Goal: Transaction & Acquisition: Subscribe to service/newsletter

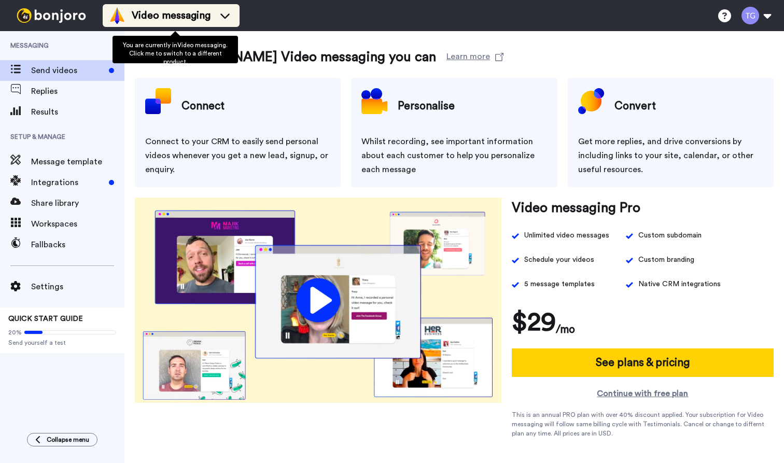
click at [232, 16] on icon at bounding box center [225, 15] width 17 height 10
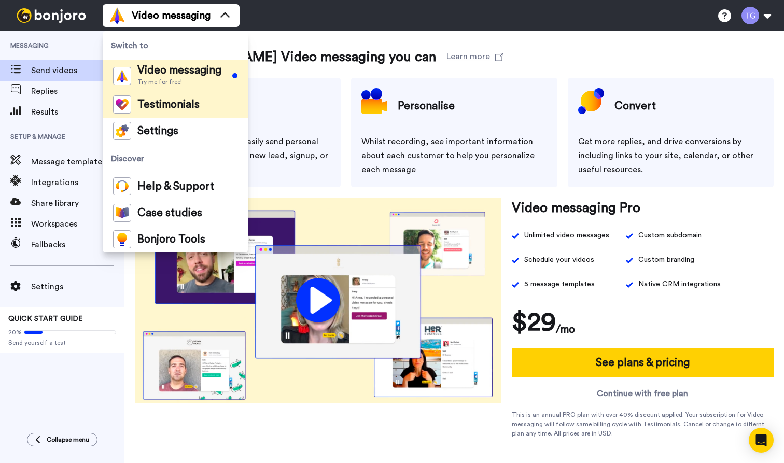
click at [168, 102] on span "Testimonials" at bounding box center [168, 105] width 62 height 10
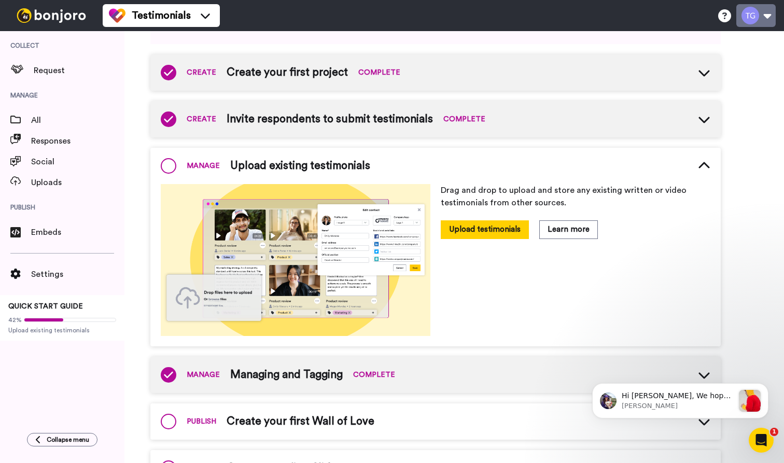
click at [755, 23] on button at bounding box center [755, 15] width 39 height 23
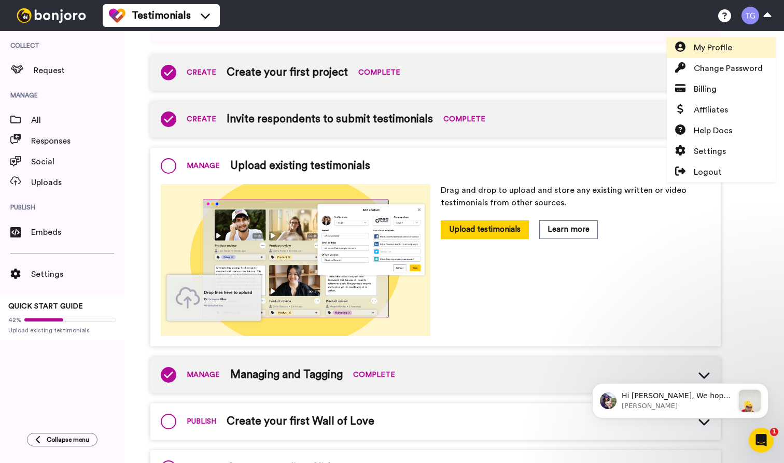
click at [712, 49] on span "My Profile" at bounding box center [712, 47] width 38 height 12
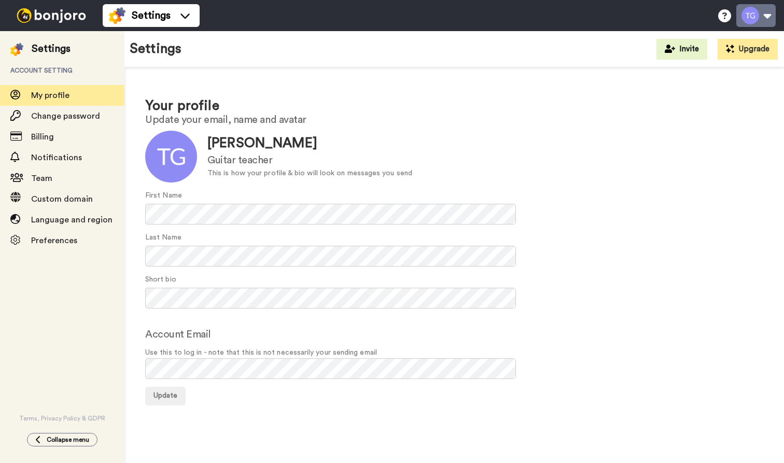
click at [749, 20] on button at bounding box center [755, 15] width 39 height 23
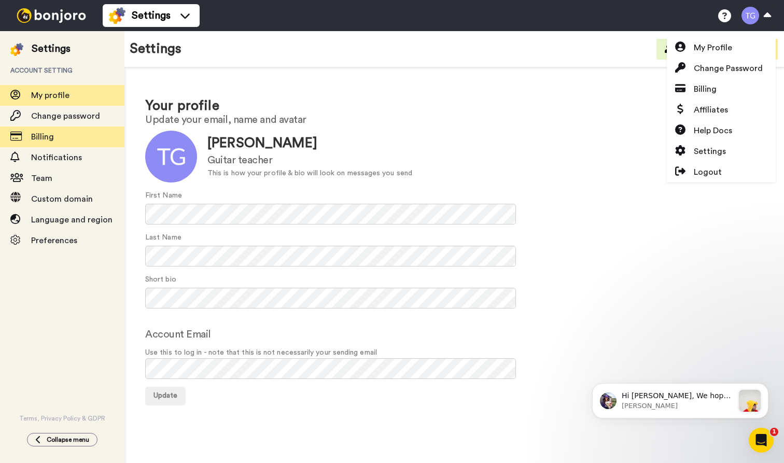
click at [44, 135] on span "Billing" at bounding box center [42, 137] width 23 height 8
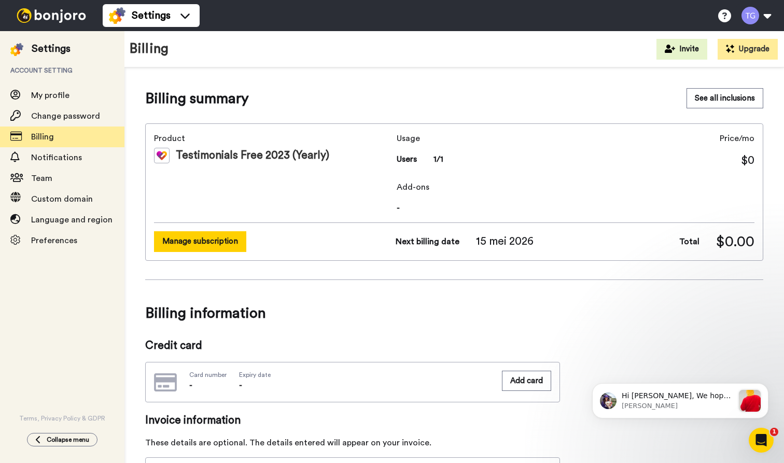
click at [206, 236] on button "Manage subscription" at bounding box center [200, 241] width 92 height 20
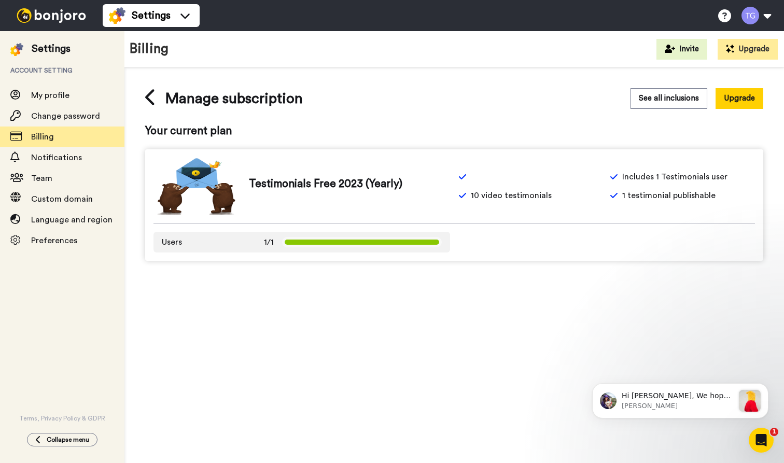
click at [491, 191] on span "10 video testimonials" at bounding box center [511, 195] width 81 height 12
click at [492, 173] on div at bounding box center [530, 177] width 145 height 12
click at [349, 186] on span "Testimonials Free 2023 (Yearly)" at bounding box center [325, 184] width 153 height 16
click at [235, 185] on img at bounding box center [194, 186] width 83 height 57
click at [204, 187] on img at bounding box center [194, 186] width 83 height 57
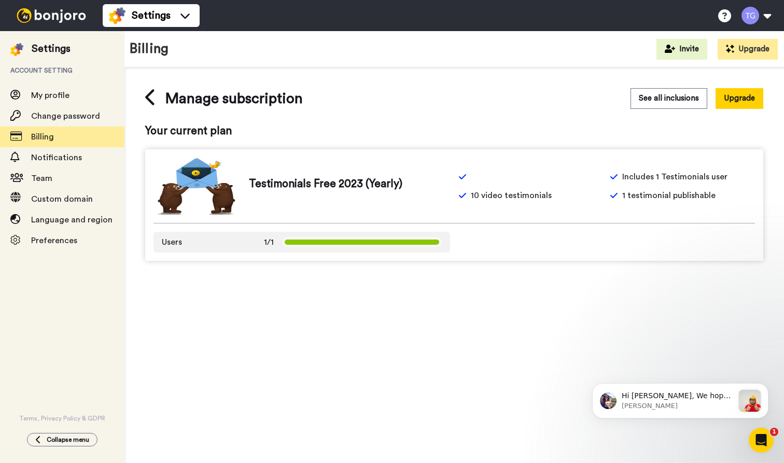
click at [204, 171] on img at bounding box center [194, 186] width 83 height 57
click at [204, 190] on img at bounding box center [194, 186] width 83 height 57
click at [739, 97] on button "Upgrade" at bounding box center [739, 98] width 48 height 20
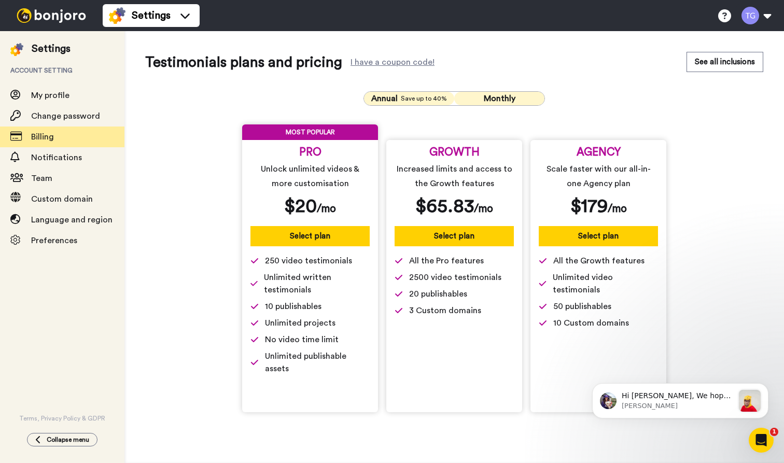
click at [513, 97] on span "Monthly" at bounding box center [500, 98] width 32 height 8
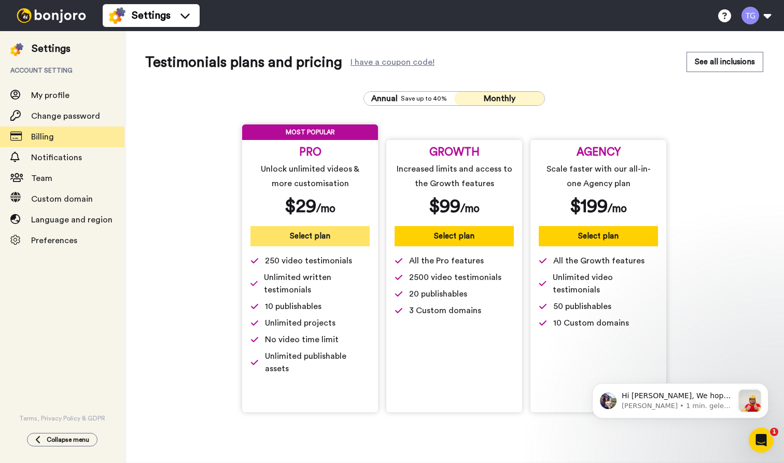
click at [301, 233] on button "Select plan" at bounding box center [309, 236] width 119 height 20
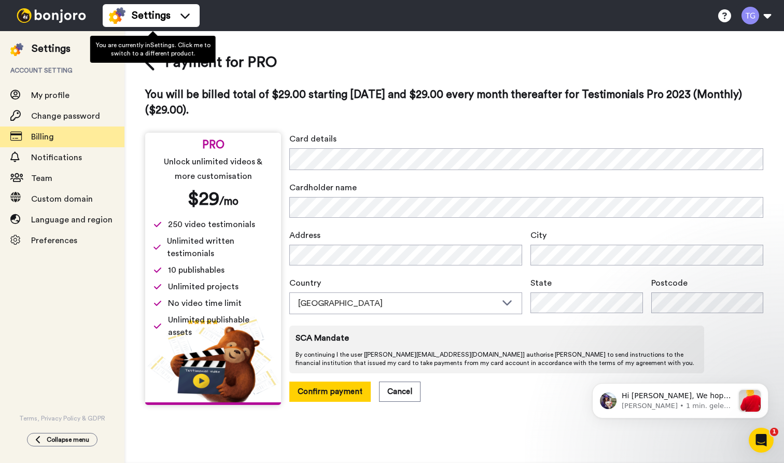
click at [60, 13] on img at bounding box center [51, 15] width 78 height 15
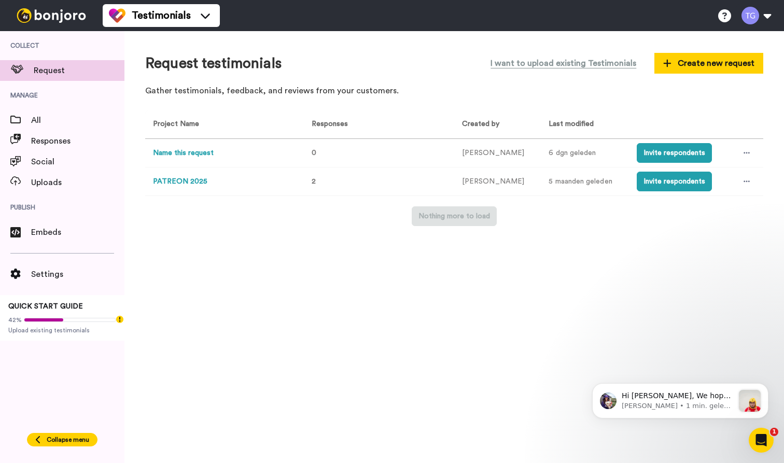
click at [75, 440] on span "Collapse menu" at bounding box center [68, 439] width 42 height 8
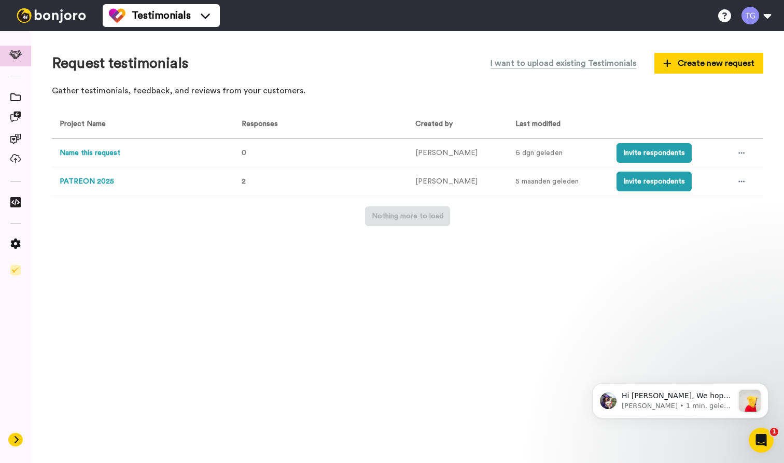
click at [14, 436] on icon at bounding box center [16, 439] width 6 height 8
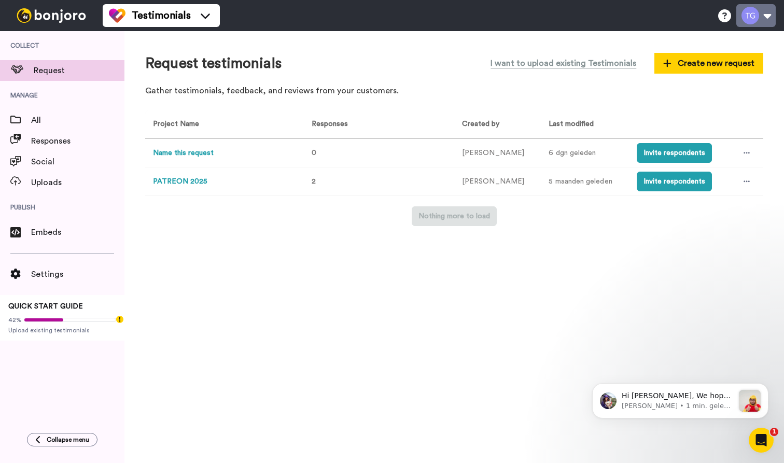
click at [747, 13] on button at bounding box center [755, 15] width 39 height 23
click at [175, 230] on div "Request testimonials I want to upload existing Testimonials Create new request …" at bounding box center [453, 247] width 659 height 432
click at [645, 151] on button "Invite respondents" at bounding box center [673, 153] width 75 height 20
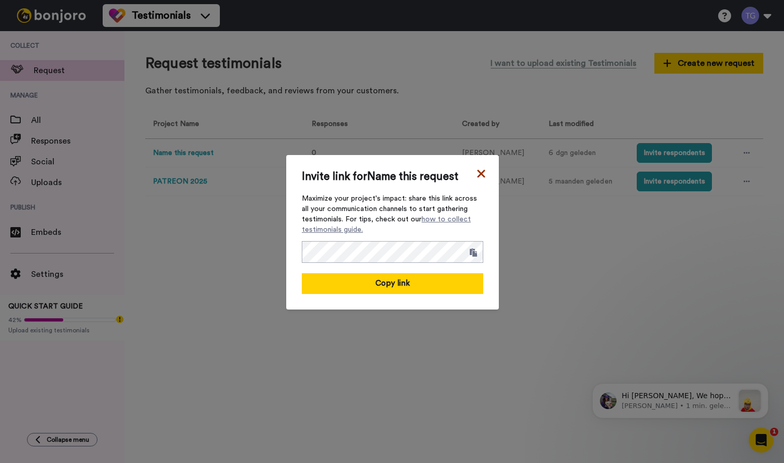
click at [482, 169] on icon at bounding box center [481, 173] width 8 height 8
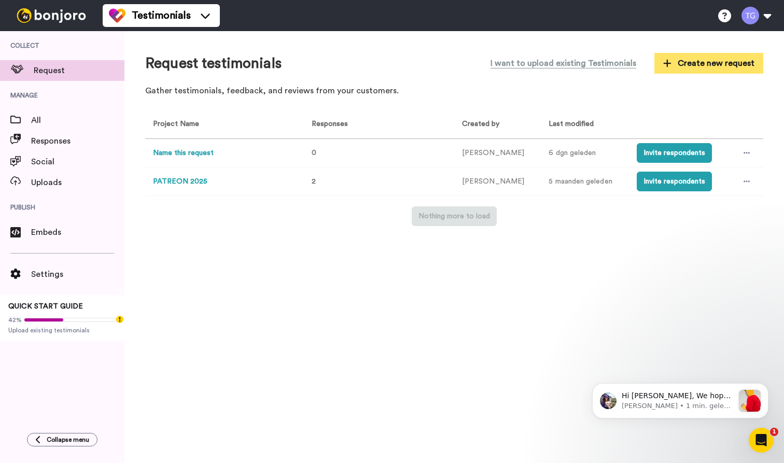
click at [671, 64] on span "Create new request" at bounding box center [708, 63] width 91 height 12
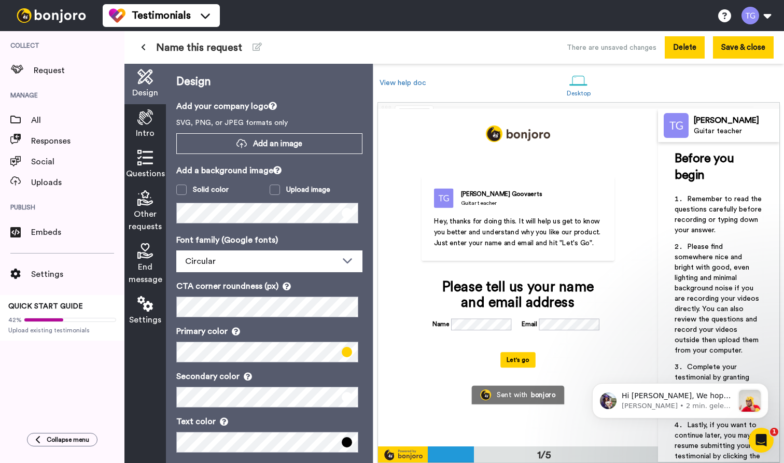
click at [679, 51] on button "Delete" at bounding box center [684, 47] width 40 height 22
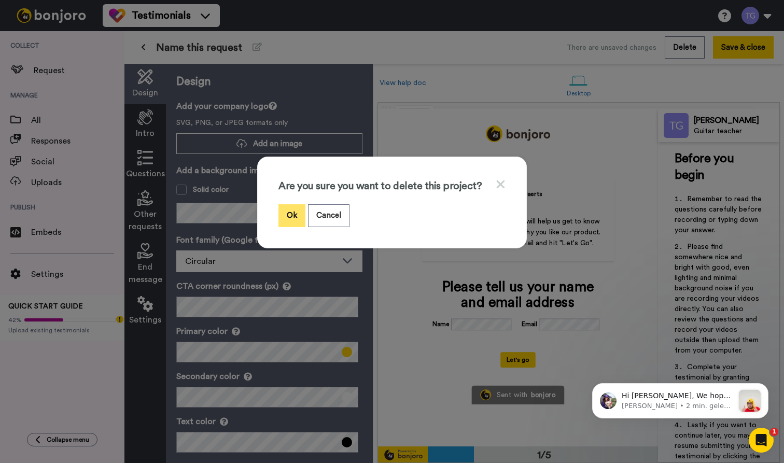
click at [295, 226] on button "Ok" at bounding box center [291, 215] width 27 height 22
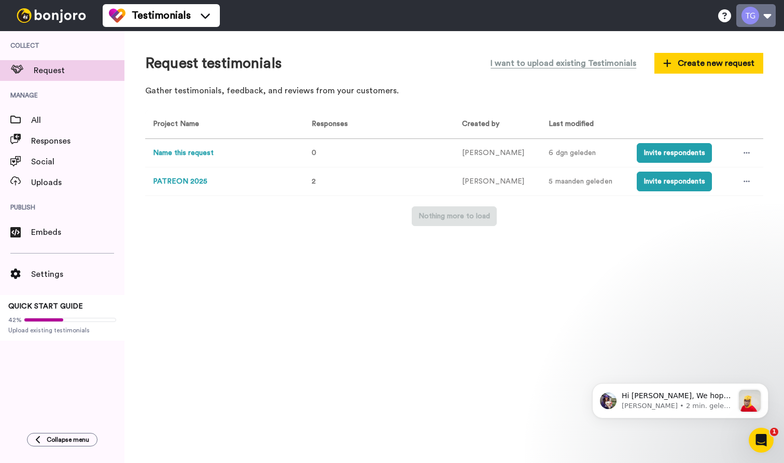
click at [756, 18] on button at bounding box center [755, 15] width 39 height 23
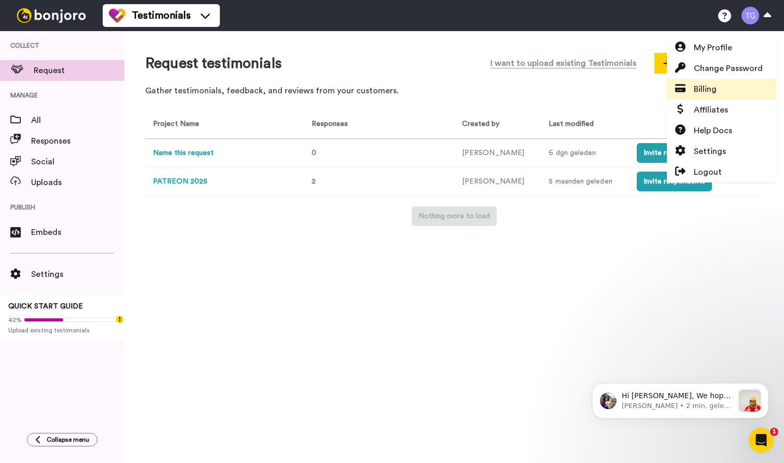
click at [709, 90] on span "Billing" at bounding box center [704, 89] width 23 height 12
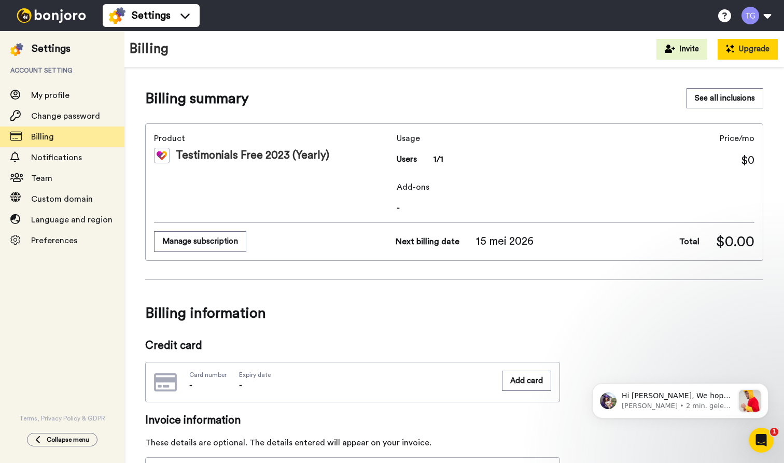
click at [739, 49] on button "Upgrade" at bounding box center [747, 49] width 60 height 21
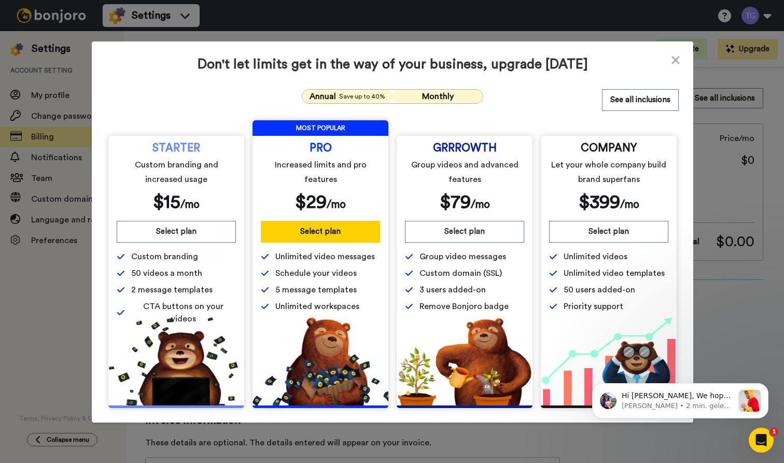
click at [434, 94] on span "Monthly" at bounding box center [438, 96] width 32 height 8
click at [672, 56] on icon at bounding box center [675, 60] width 8 height 8
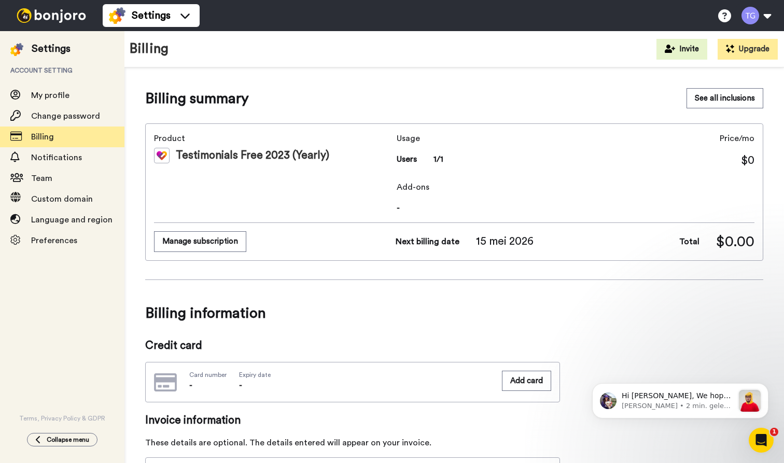
click at [54, 20] on img at bounding box center [51, 15] width 78 height 15
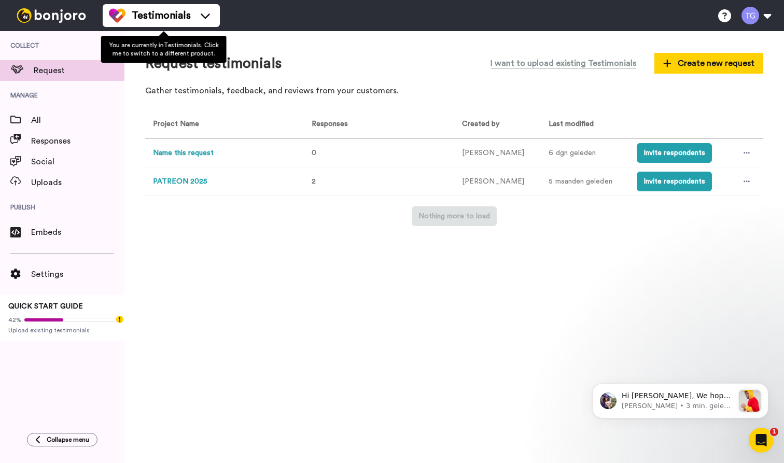
click at [230, 18] on div "Testimonials Help docs Settings" at bounding box center [443, 15] width 681 height 31
click at [203, 18] on icon at bounding box center [205, 15] width 17 height 10
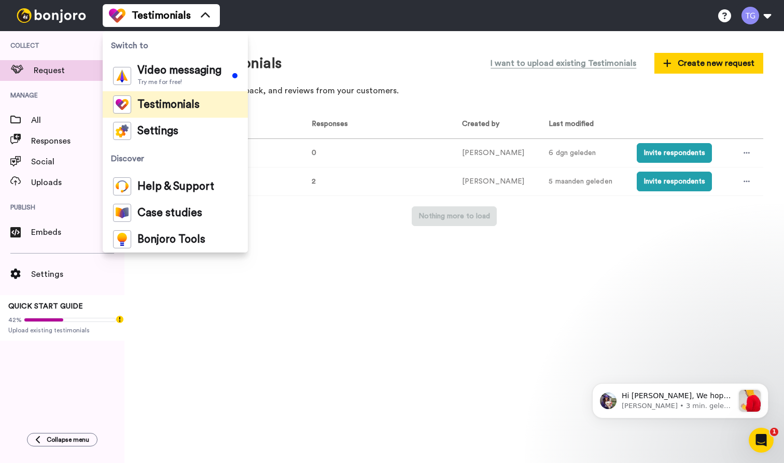
click at [310, 21] on div "Testimonials Switch to Video messaging Try me for free! Testimonials Settings D…" at bounding box center [443, 15] width 681 height 31
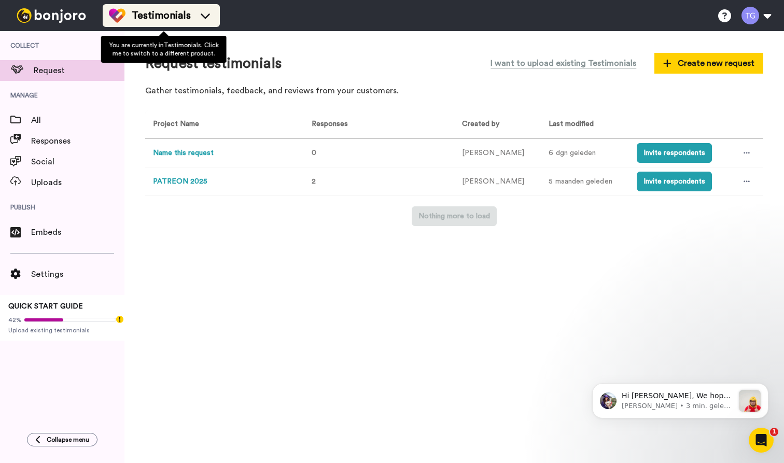
click at [200, 9] on div "Testimonials" at bounding box center [161, 15] width 105 height 17
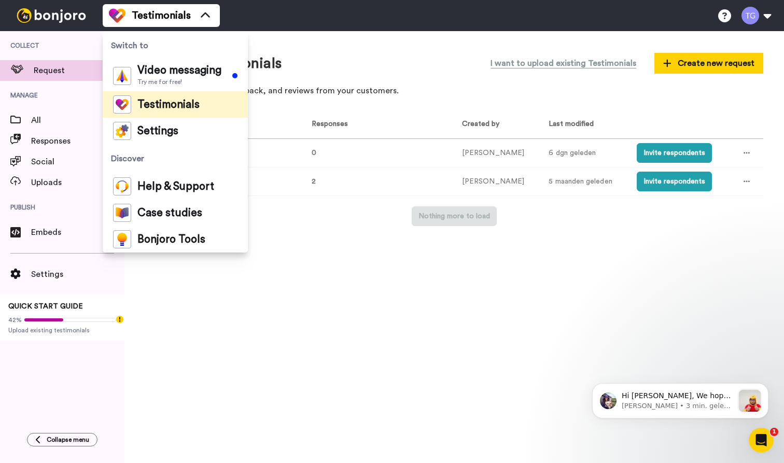
click at [312, 36] on div "Request testimonials I want to upload existing Testimonials Create new request …" at bounding box center [453, 247] width 659 height 432
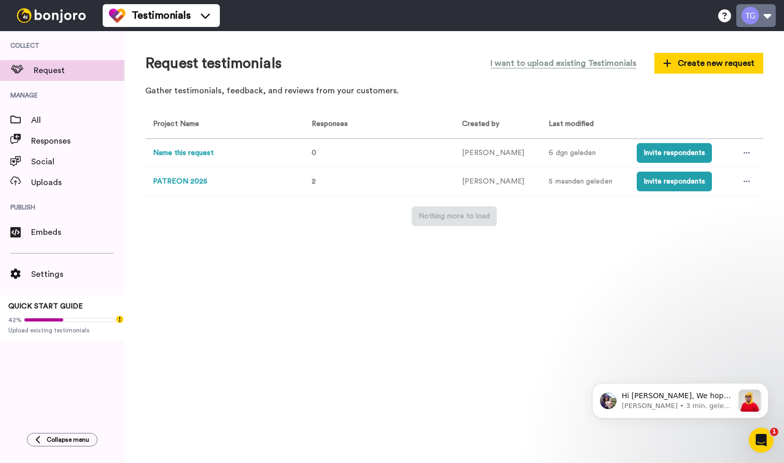
click at [758, 15] on button at bounding box center [755, 15] width 39 height 23
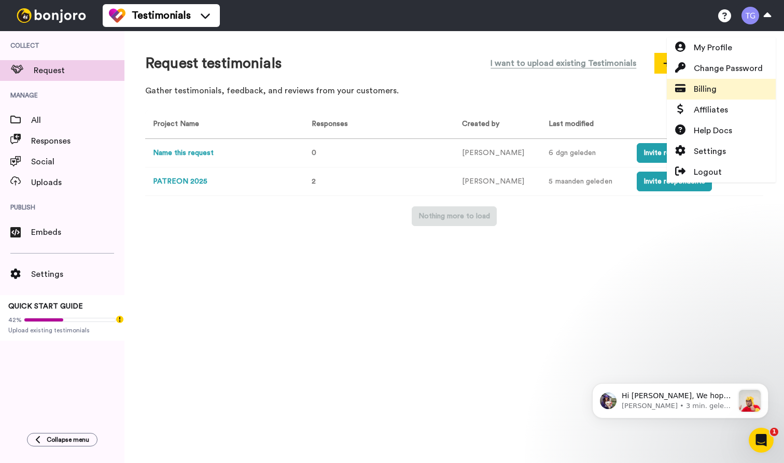
click at [696, 89] on span "Billing" at bounding box center [704, 89] width 23 height 12
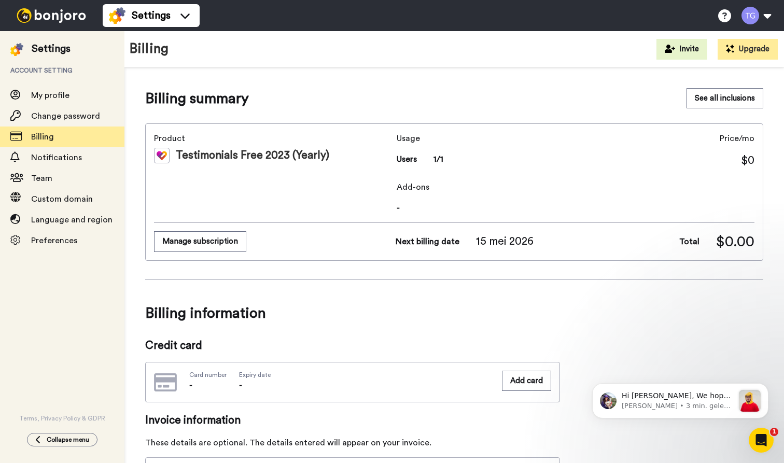
click at [578, 162] on div "Usage Users 1/1 Price/mo $0" at bounding box center [575, 150] width 358 height 36
click at [756, 53] on button "Upgrade" at bounding box center [747, 49] width 60 height 21
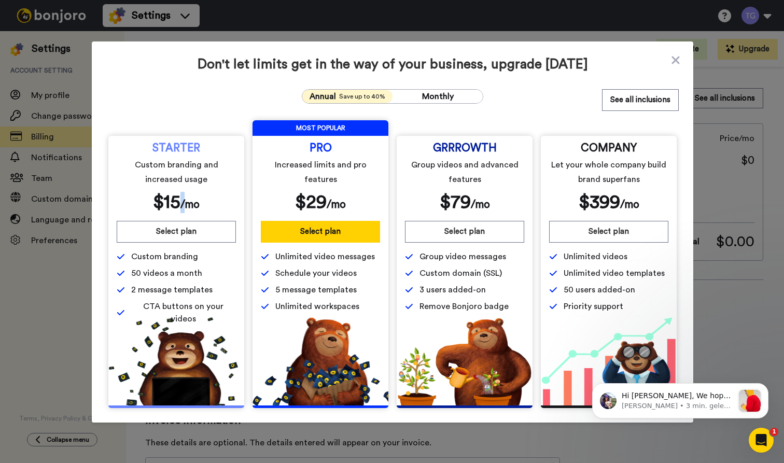
click at [183, 196] on div "$ 15 /mo" at bounding box center [176, 202] width 47 height 21
click at [176, 166] on span "Custom branding and increased usage" at bounding box center [177, 172] width 116 height 29
click at [627, 94] on button "See all inclusions" at bounding box center [640, 100] width 77 height 22
click at [672, 56] on icon at bounding box center [675, 60] width 10 height 12
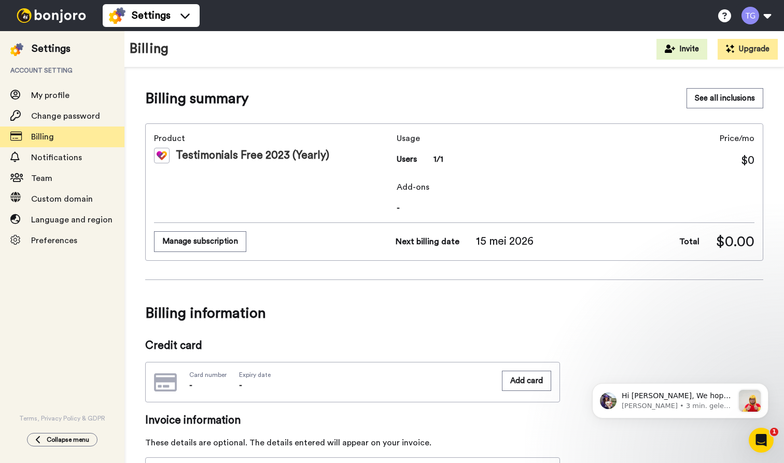
click at [224, 157] on div "Testimonials Free 2023 (Yearly)" at bounding box center [273, 156] width 238 height 16
click at [205, 242] on button "Manage subscription" at bounding box center [200, 241] width 92 height 20
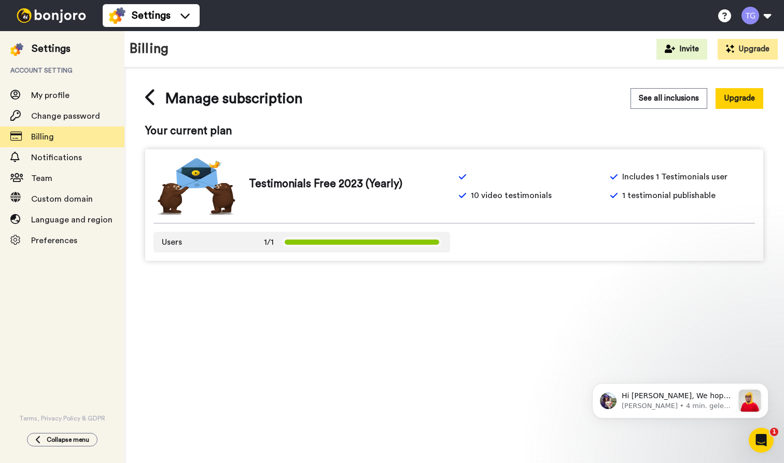
click at [487, 185] on div "Includes 1 Testimonials user 10 video testimonials 1 testimonial publishable" at bounding box center [606, 186] width 296 height 31
click at [461, 178] on icon at bounding box center [462, 176] width 7 height 5
click at [736, 98] on button "Upgrade" at bounding box center [739, 98] width 48 height 20
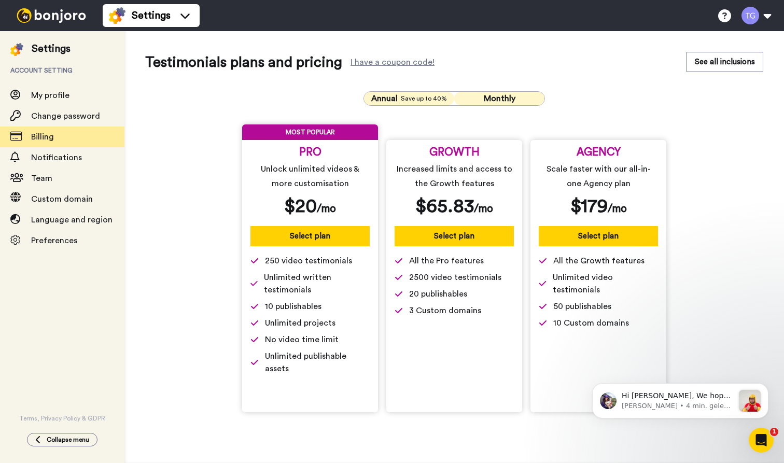
click at [503, 93] on button "Monthly" at bounding box center [499, 98] width 90 height 13
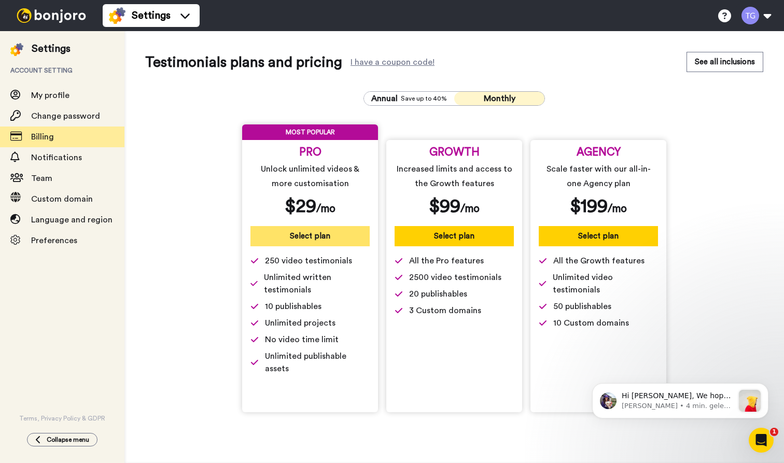
click at [292, 237] on button "Select plan" at bounding box center [309, 236] width 119 height 20
